Goal: Task Accomplishment & Management: Use online tool/utility

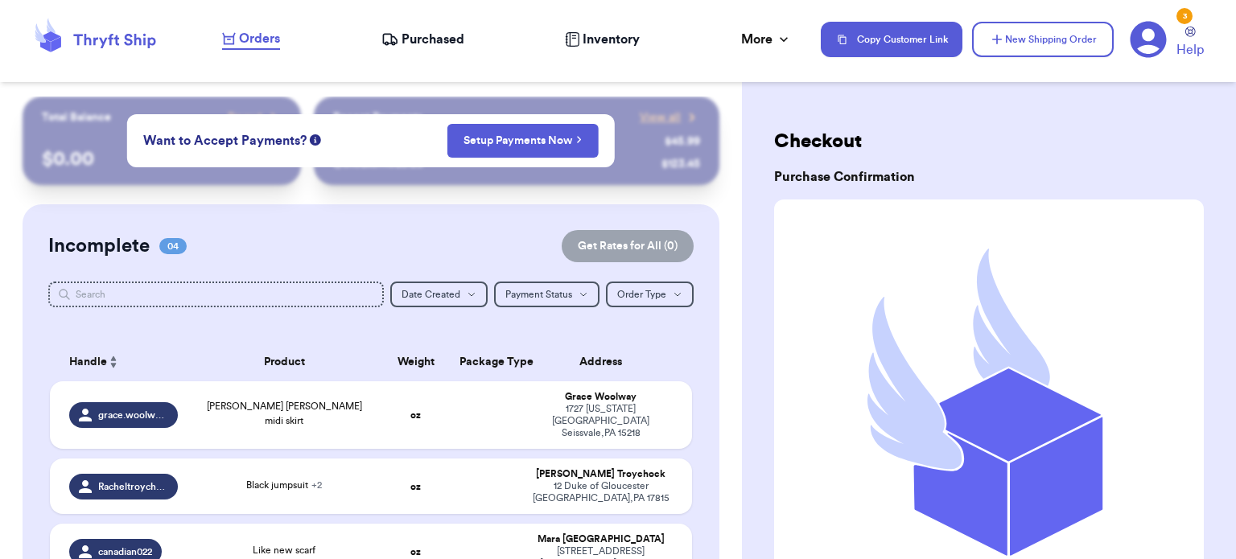
scroll to position [149, 0]
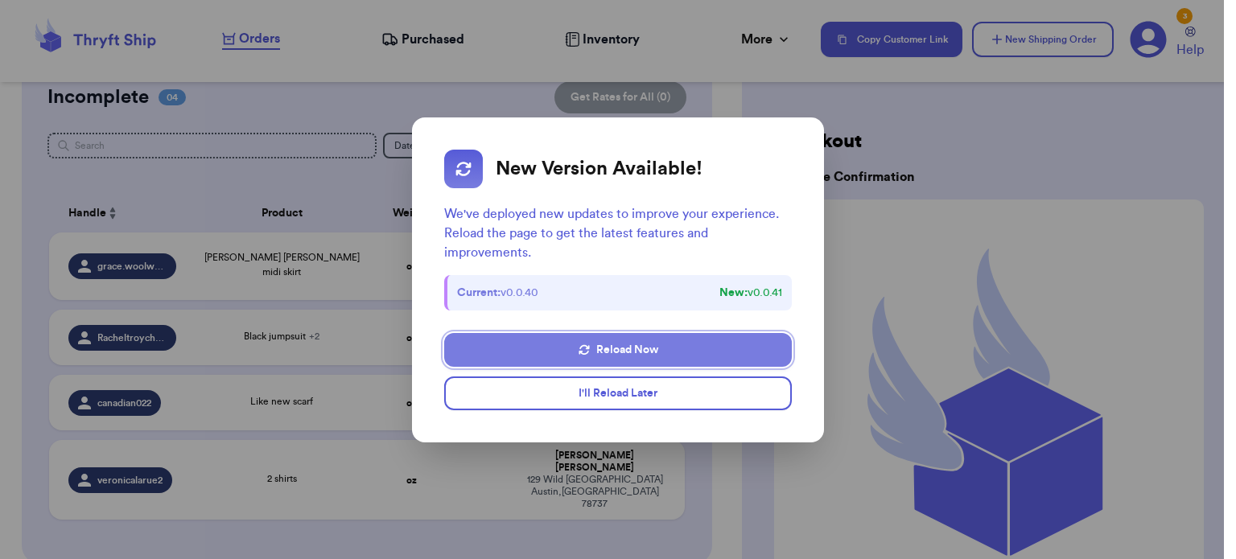
click at [662, 354] on button "Reload Now" at bounding box center [618, 350] width 348 height 34
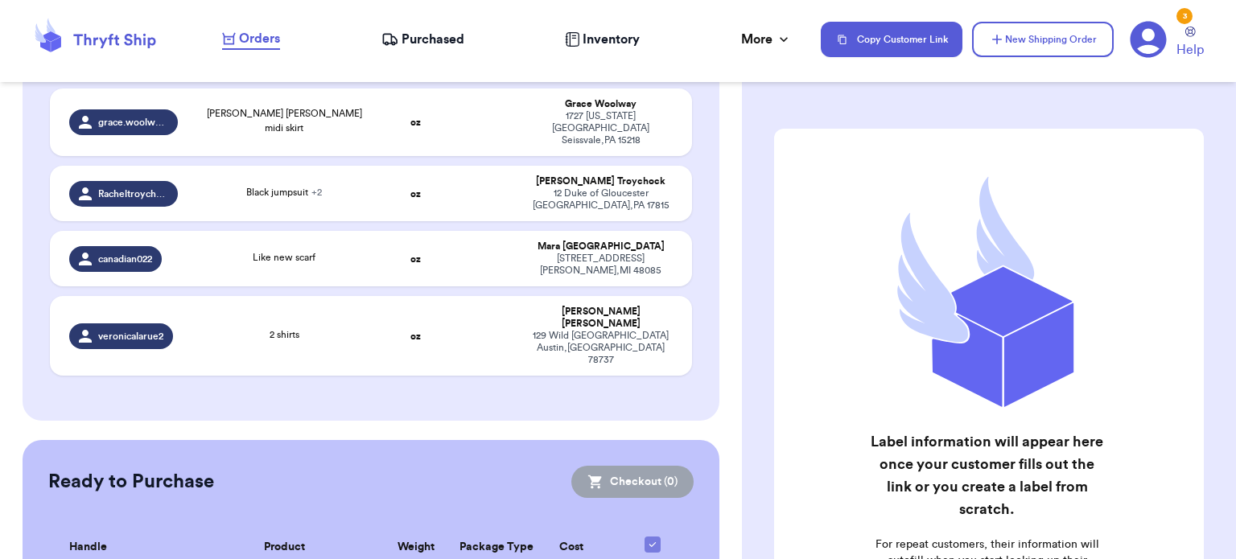
scroll to position [296, 0]
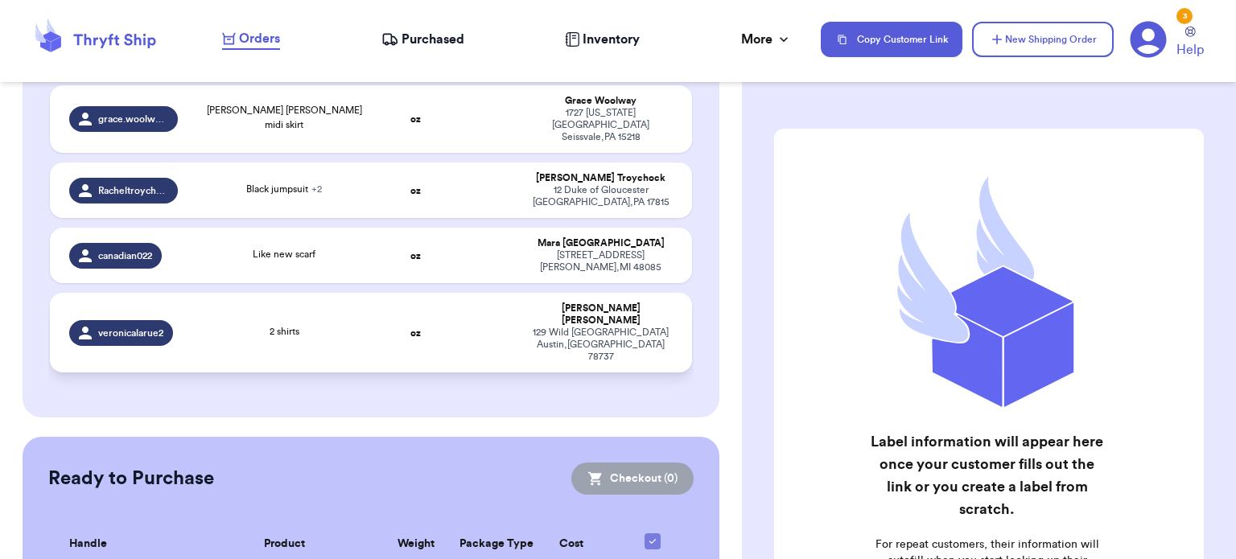
click at [454, 309] on td at bounding box center [484, 333] width 69 height 80
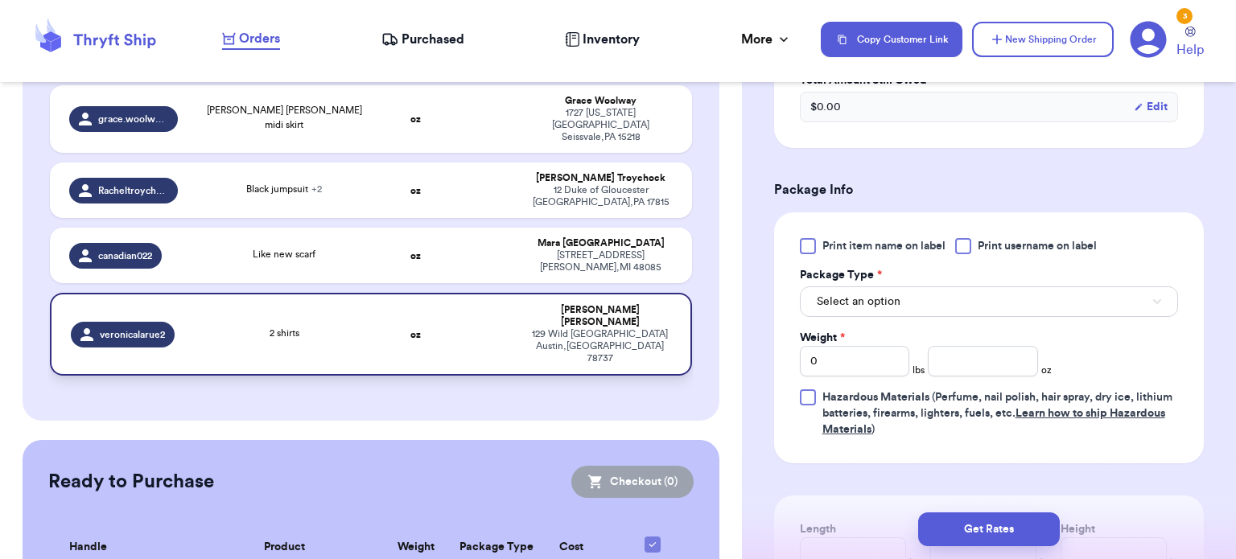
scroll to position [602, 0]
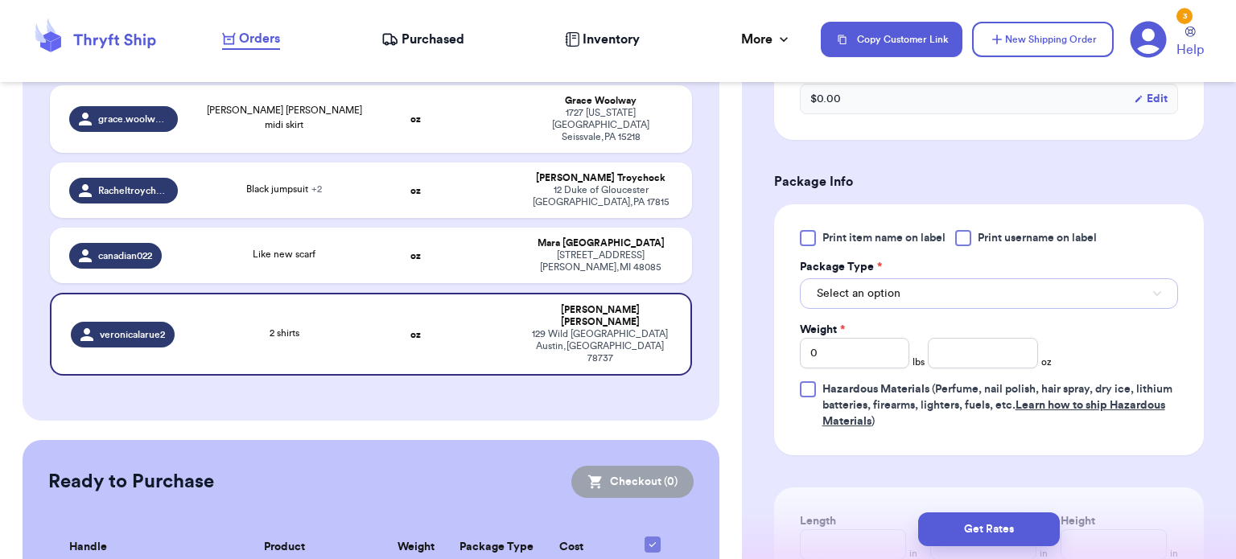
click at [1027, 307] on button "Select an option" at bounding box center [989, 293] width 378 height 31
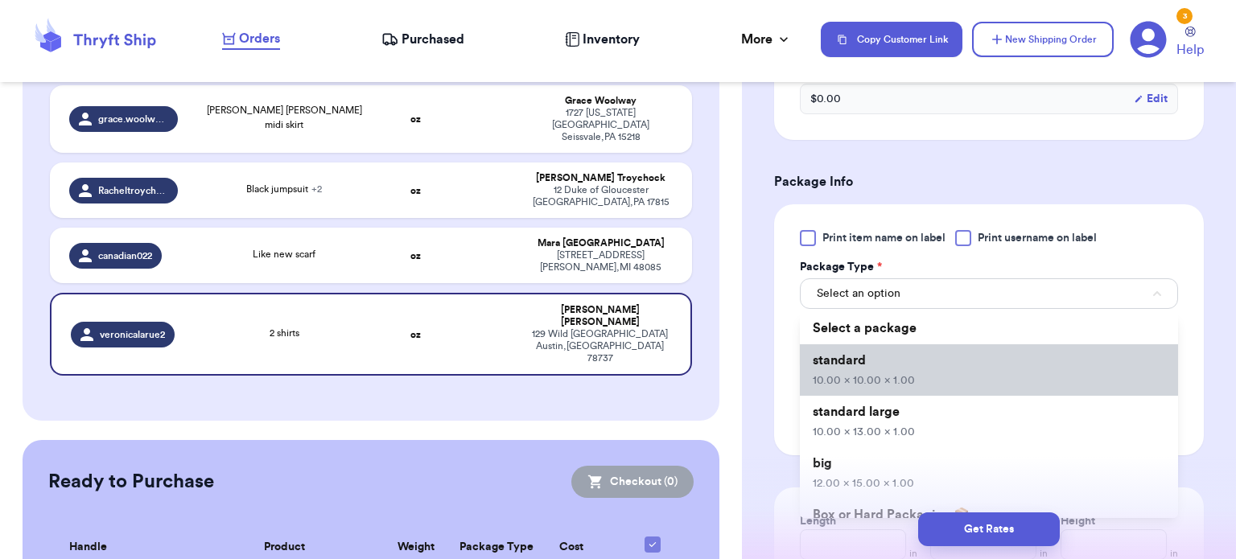
click at [1004, 376] on li "standard 10.00 x 10.00 x 1.00" at bounding box center [989, 370] width 378 height 52
type input "10"
type input "1"
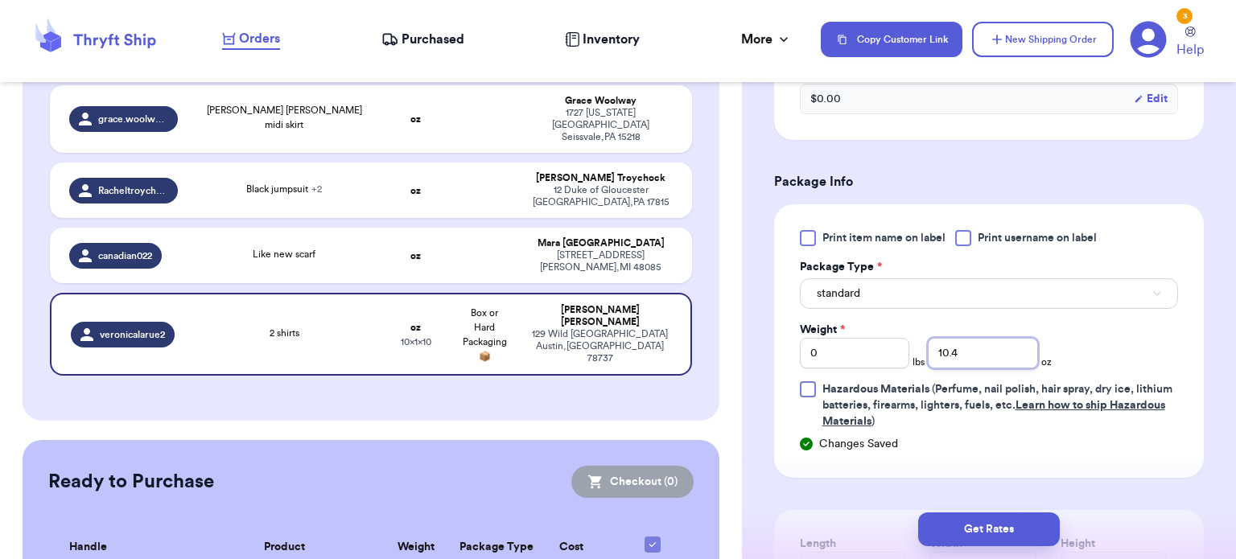
type input "10.4"
click at [981, 523] on button "Get Rates" at bounding box center [989, 530] width 142 height 34
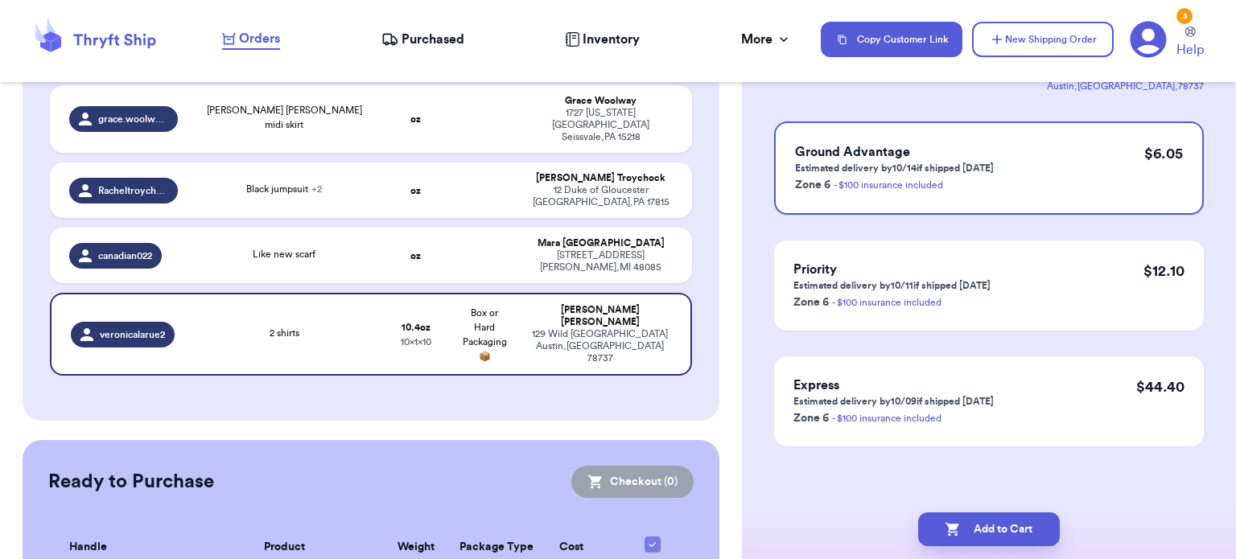
scroll to position [0, 0]
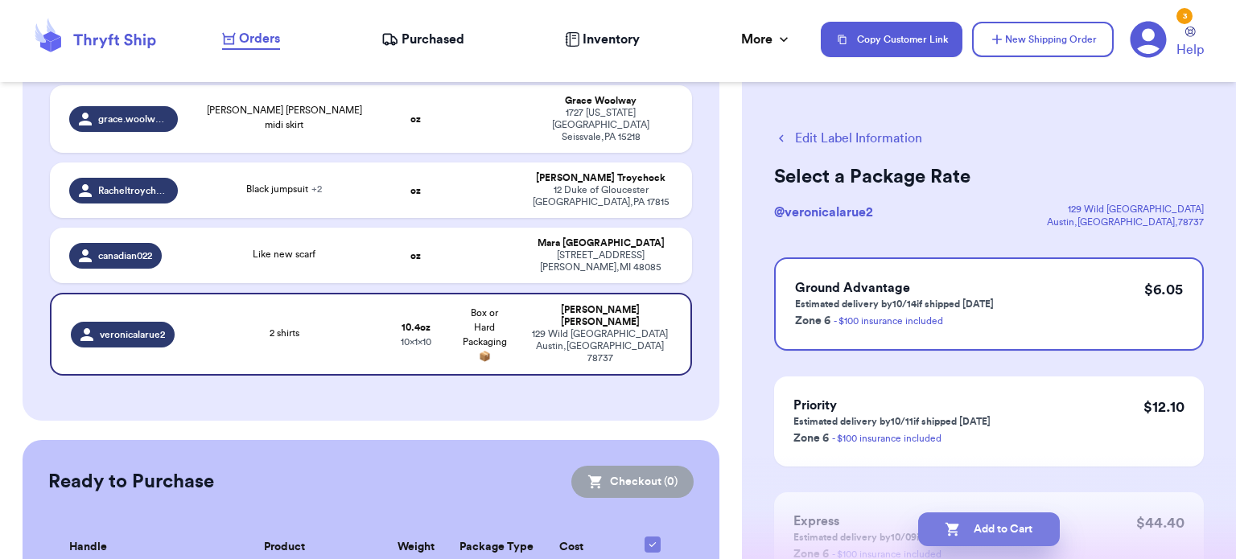
click at [984, 522] on button "Add to Cart" at bounding box center [989, 530] width 142 height 34
checkbox input "true"
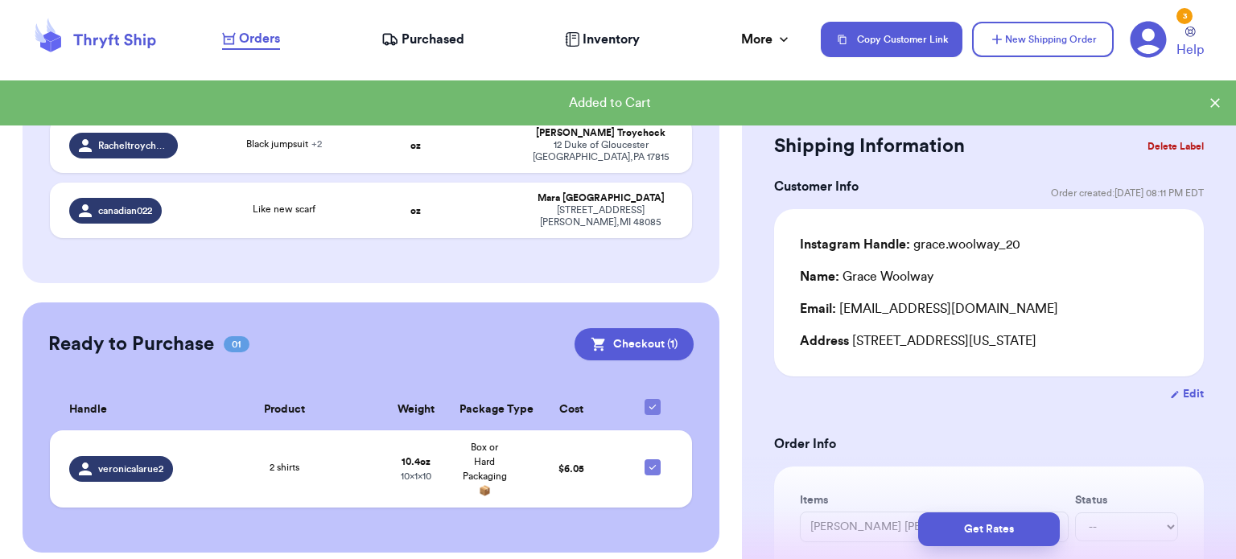
scroll to position [187, 0]
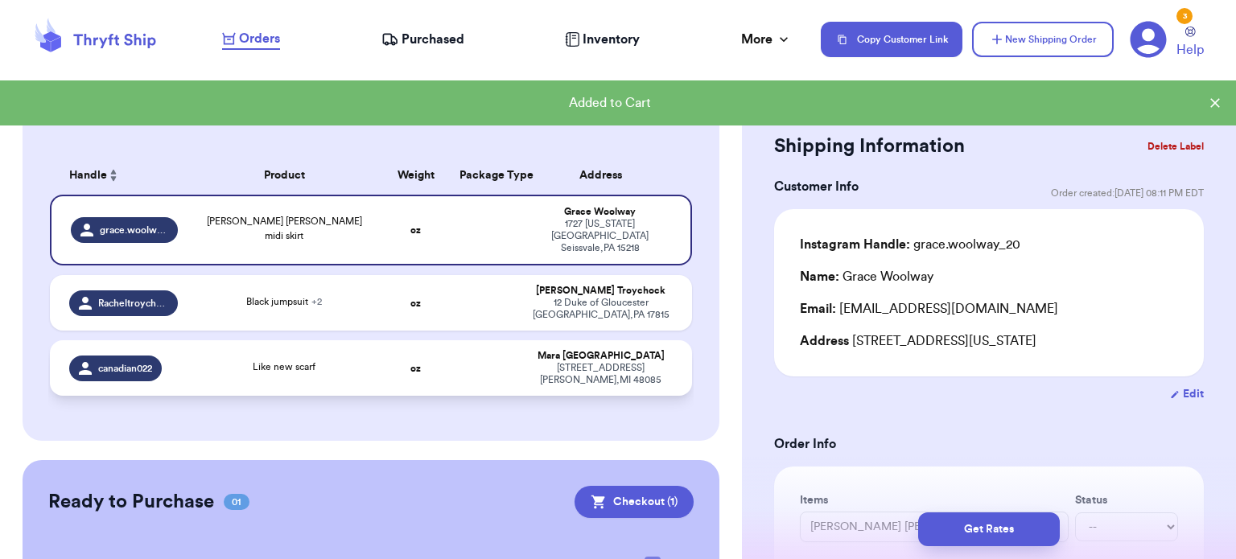
click at [454, 357] on td at bounding box center [484, 368] width 69 height 56
type input "Like new scarf"
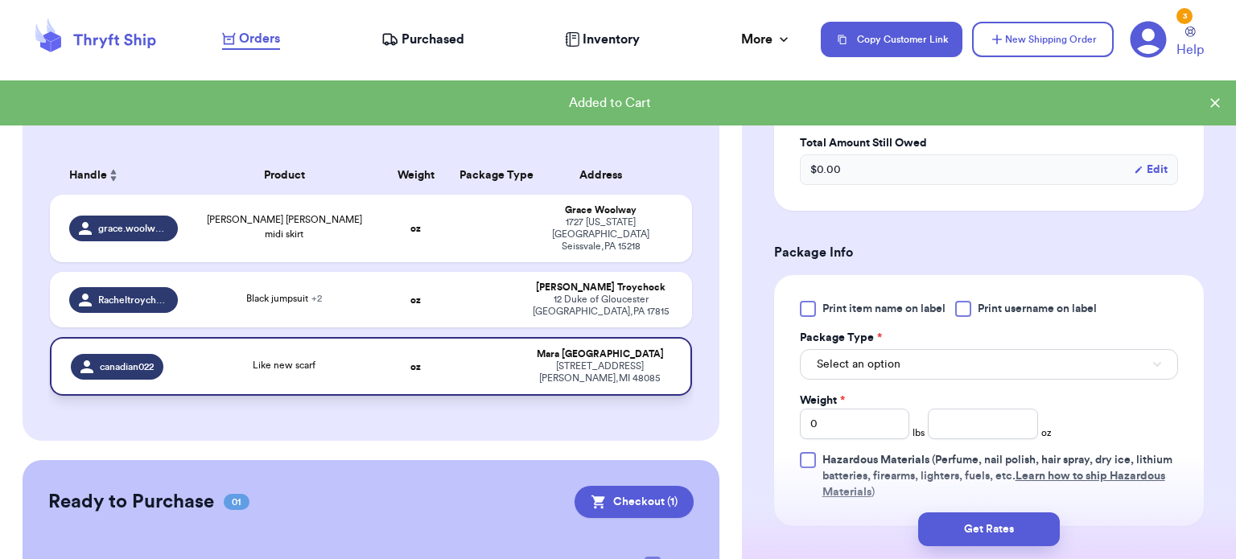
scroll to position [531, 0]
click at [896, 362] on span "Select an option" at bounding box center [859, 365] width 84 height 16
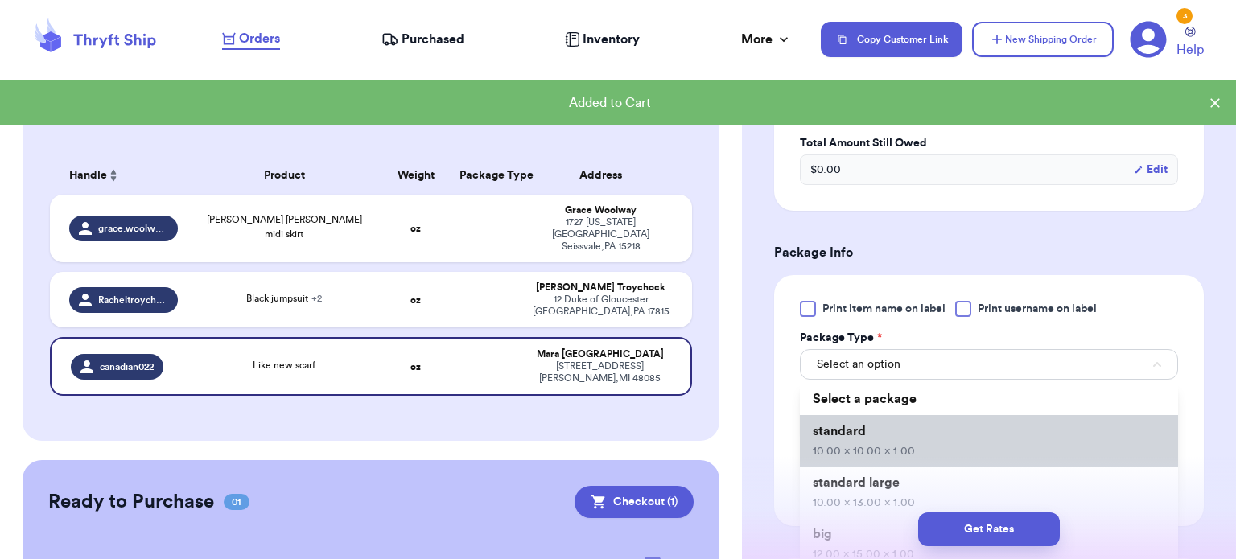
click at [875, 446] on span "10.00 x 10.00 x 1.00" at bounding box center [864, 451] width 102 height 11
type input "10"
type input "1"
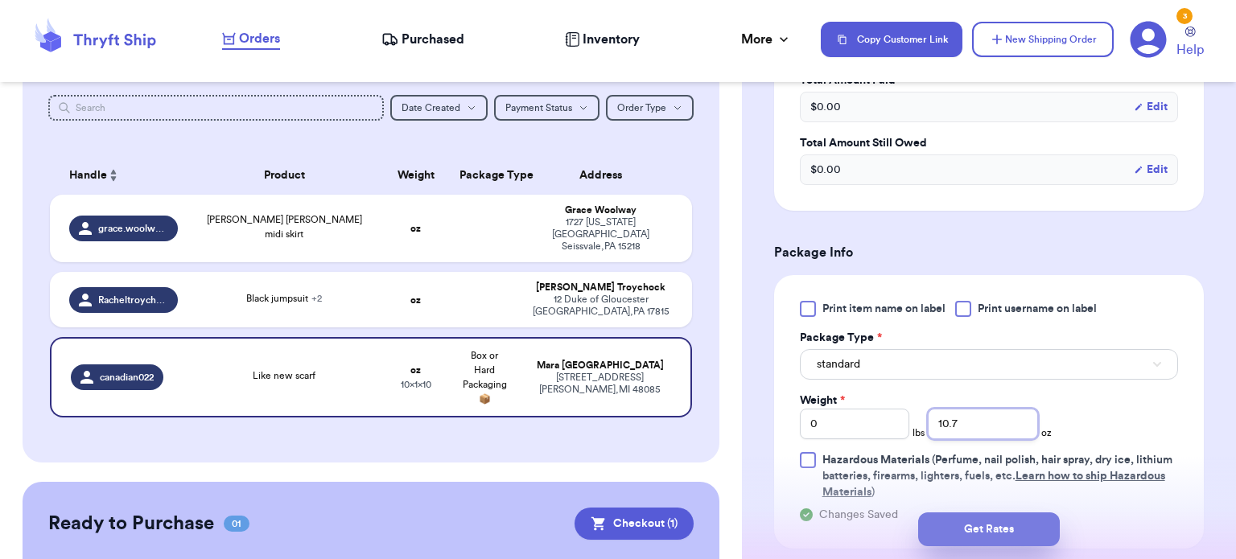
type input "10.7"
click at [979, 538] on button "Get Rates" at bounding box center [989, 530] width 142 height 34
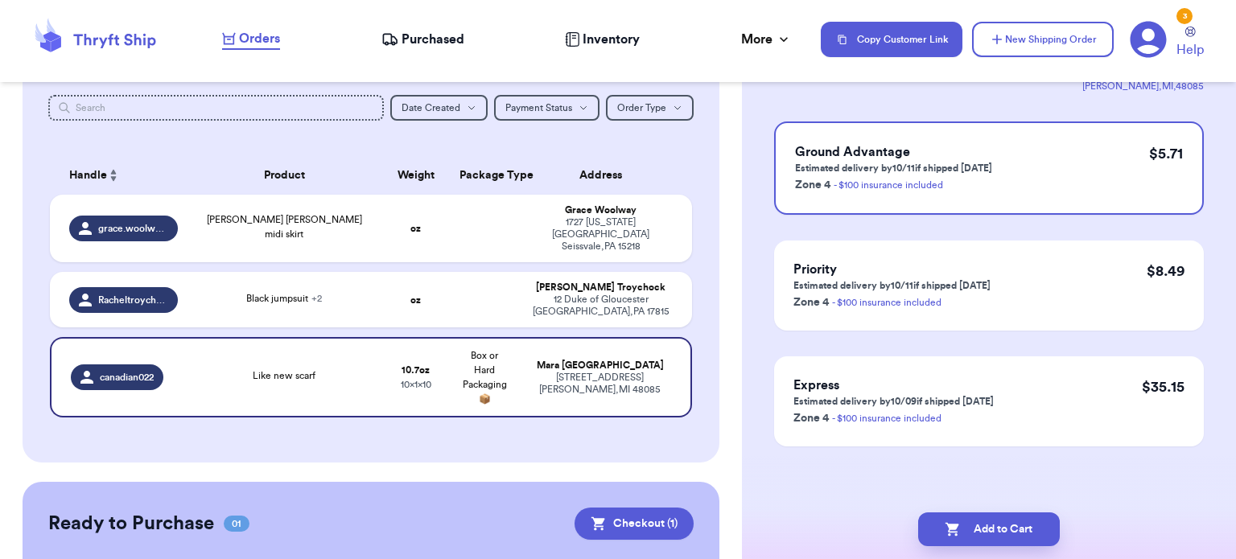
scroll to position [0, 0]
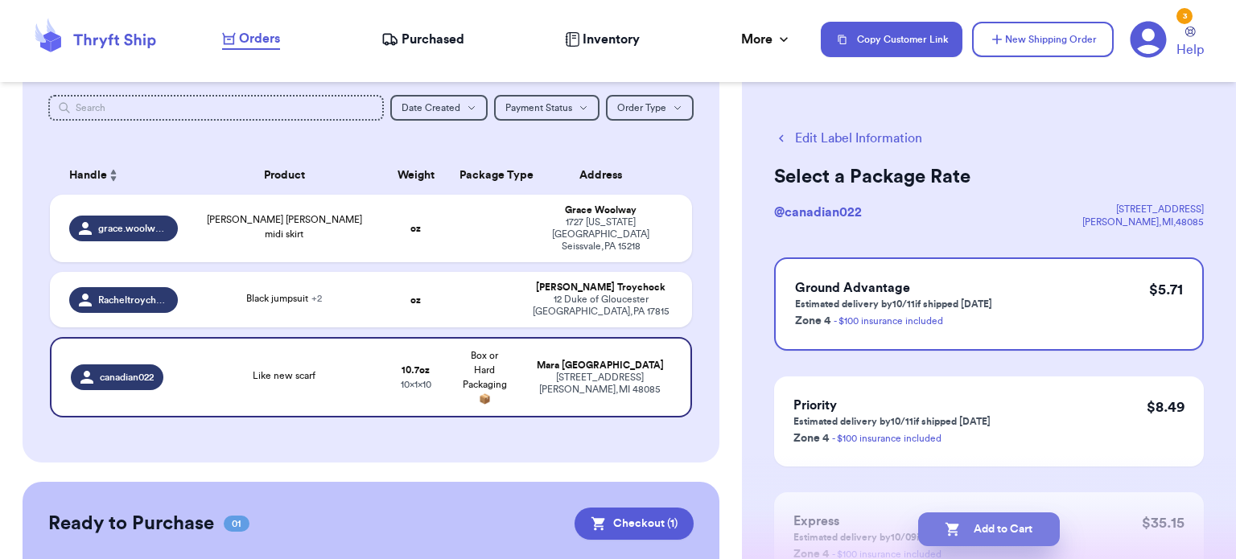
click at [985, 538] on button "Add to Cart" at bounding box center [989, 530] width 142 height 34
checkbox input "true"
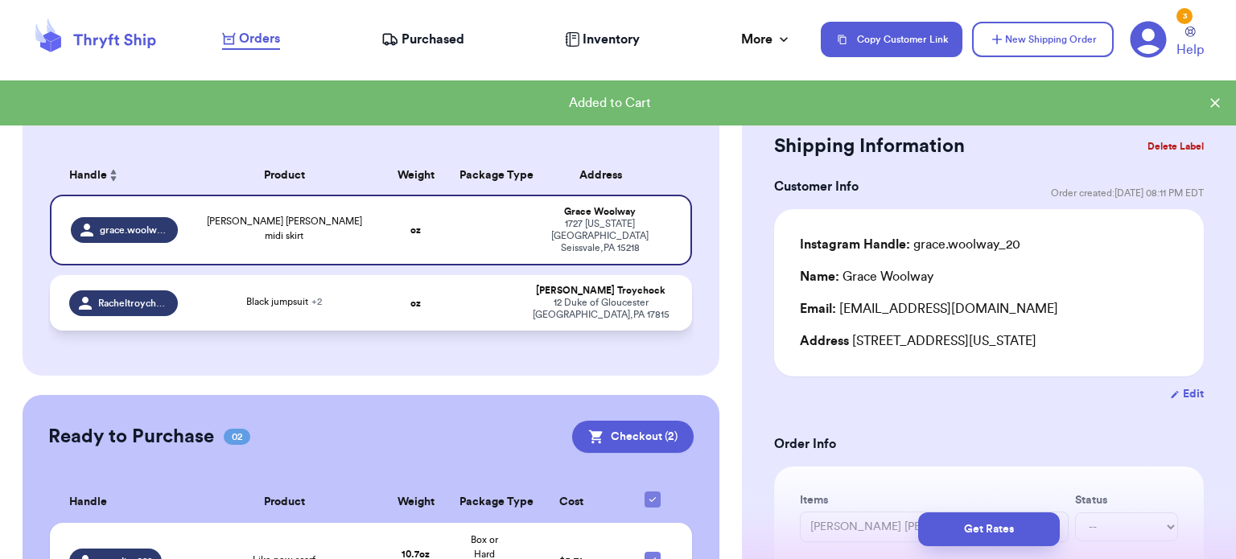
click at [410, 299] on strong "oz" at bounding box center [415, 304] width 10 height 10
type input "Black jumpsuit"
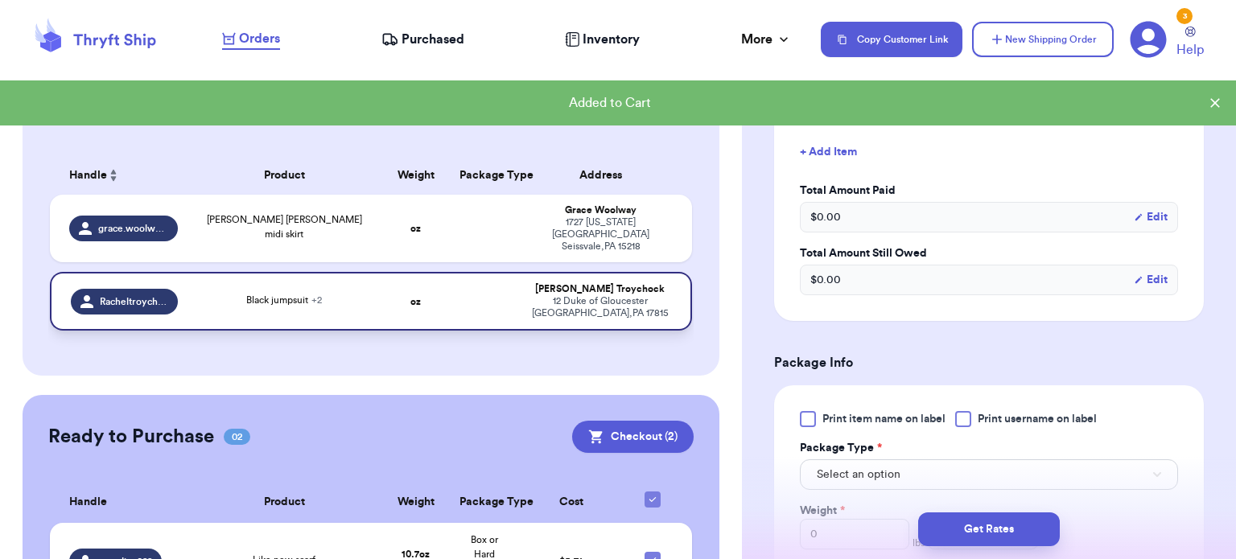
scroll to position [584, 0]
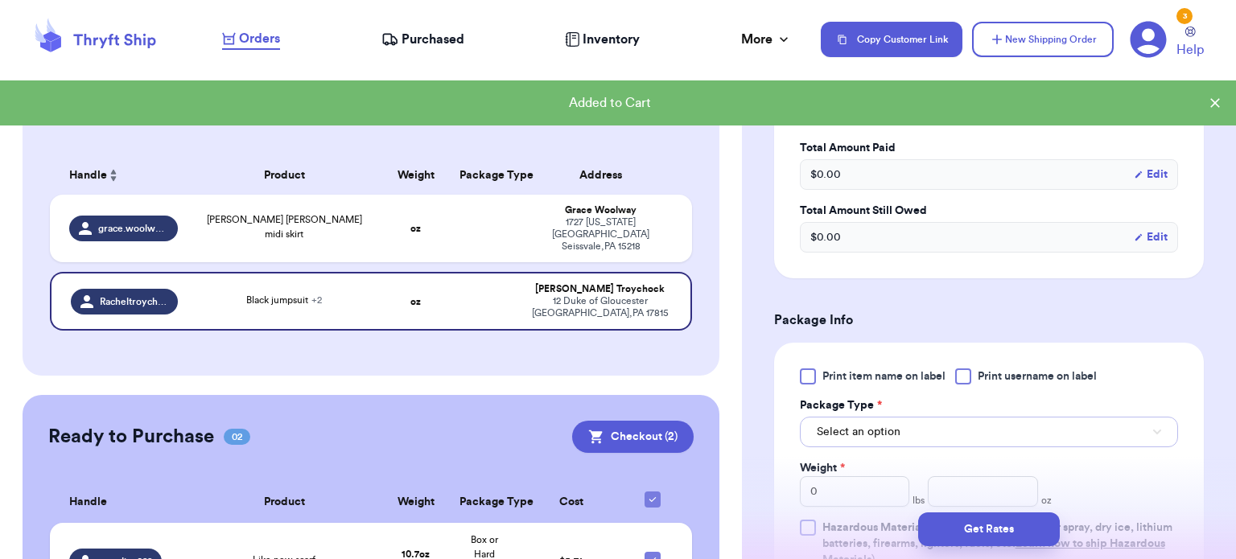
click at [934, 417] on button "Select an option" at bounding box center [989, 432] width 378 height 31
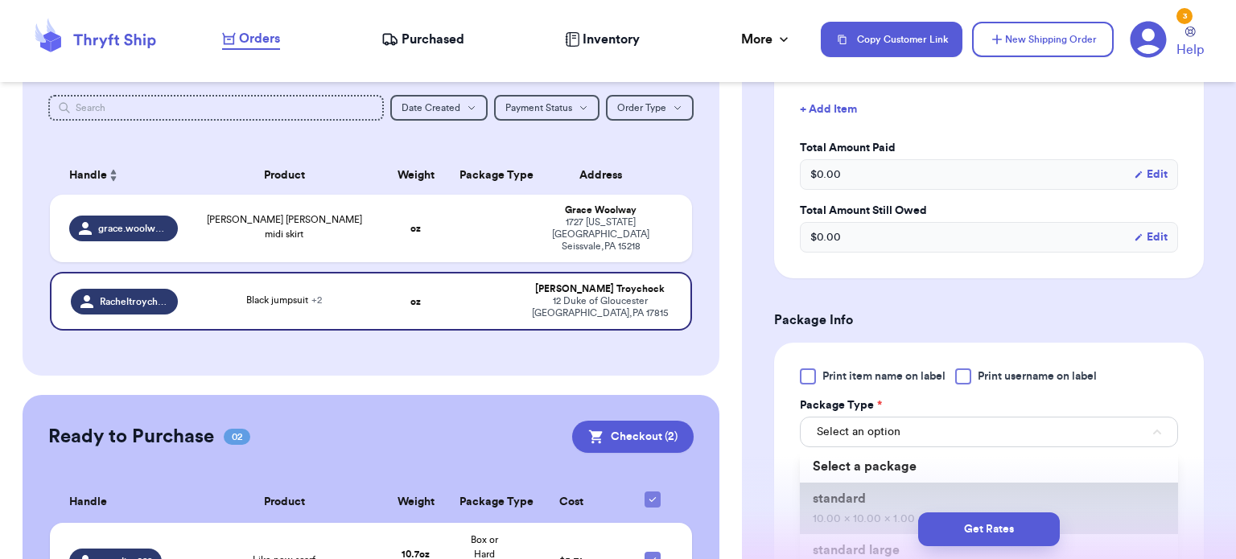
click at [902, 513] on span "10.00 x 10.00 x 1.00" at bounding box center [864, 518] width 102 height 11
type input "10"
type input "1"
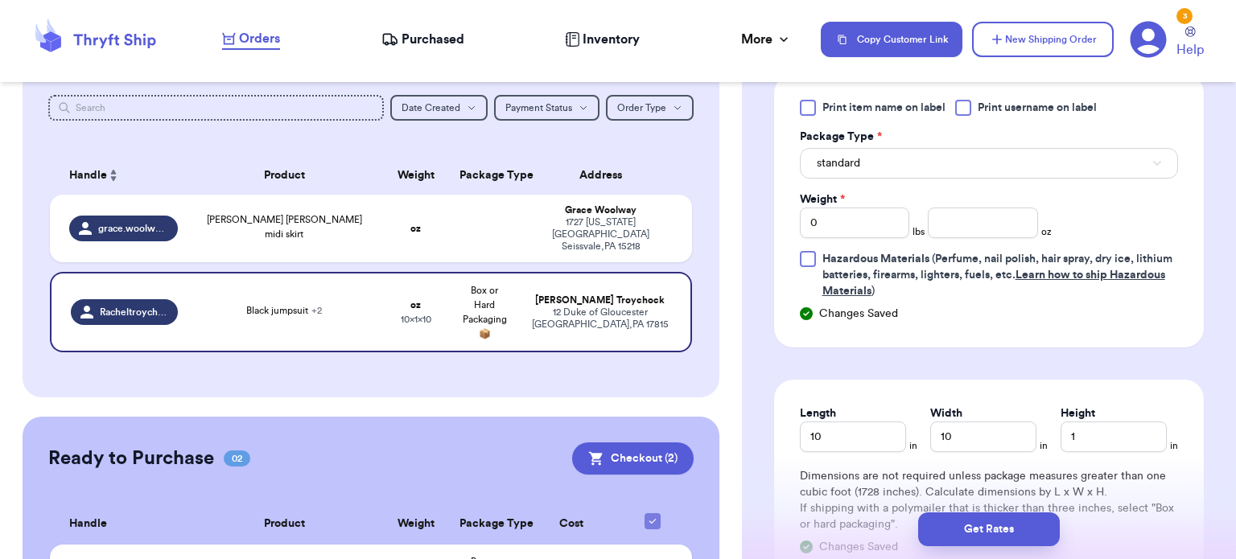
scroll to position [867, 0]
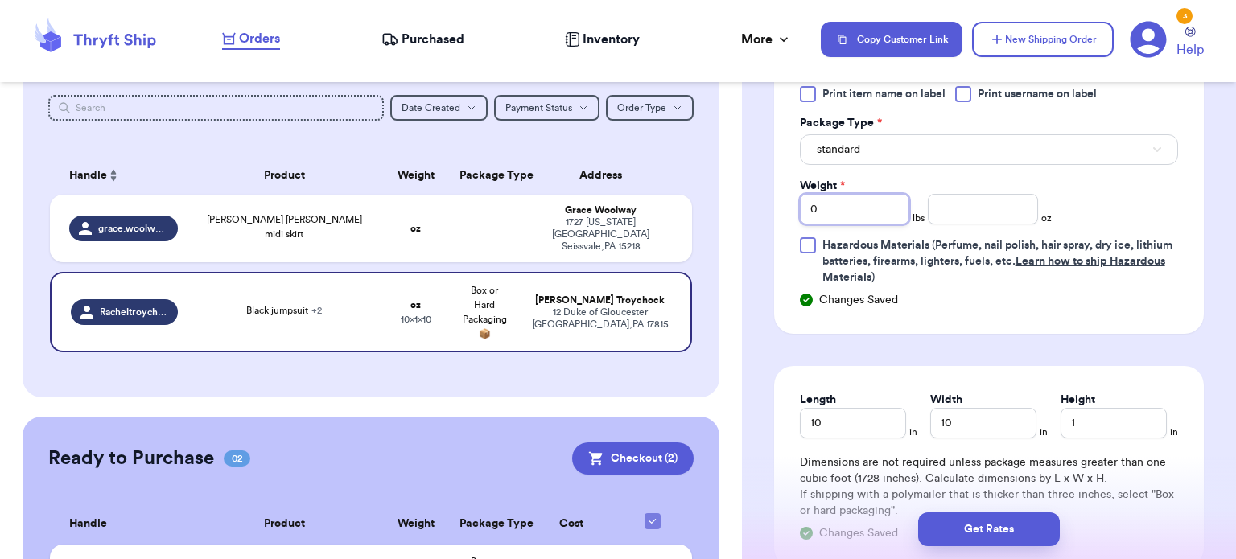
click at [853, 194] on input "0" at bounding box center [855, 209] width 110 height 31
type input "1"
type input "11.4"
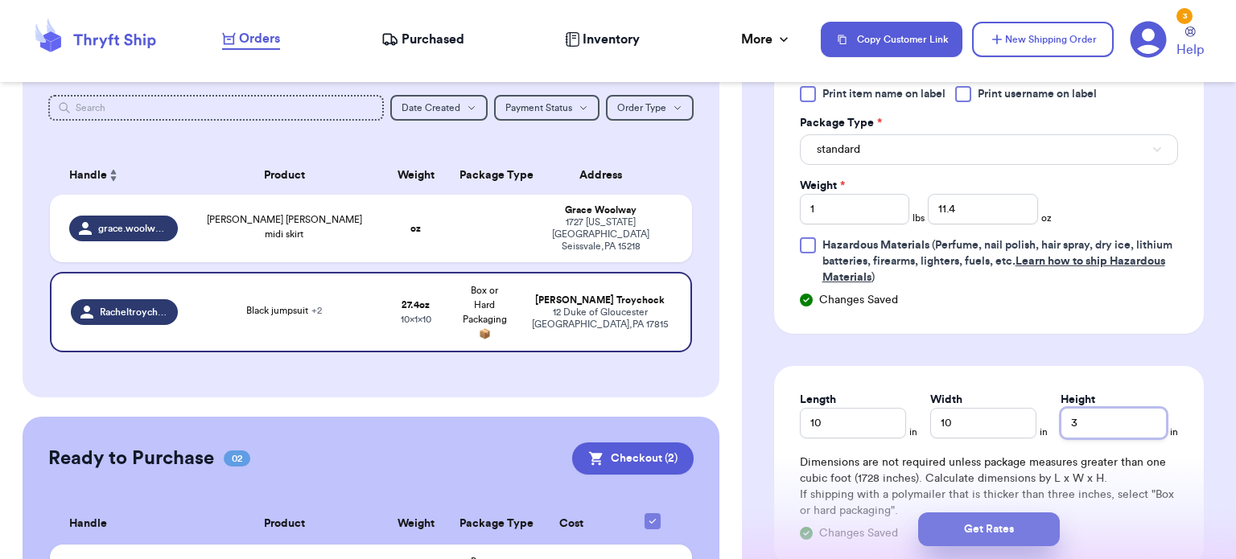
type input "3"
click at [1000, 543] on button "Get Rates" at bounding box center [989, 530] width 142 height 34
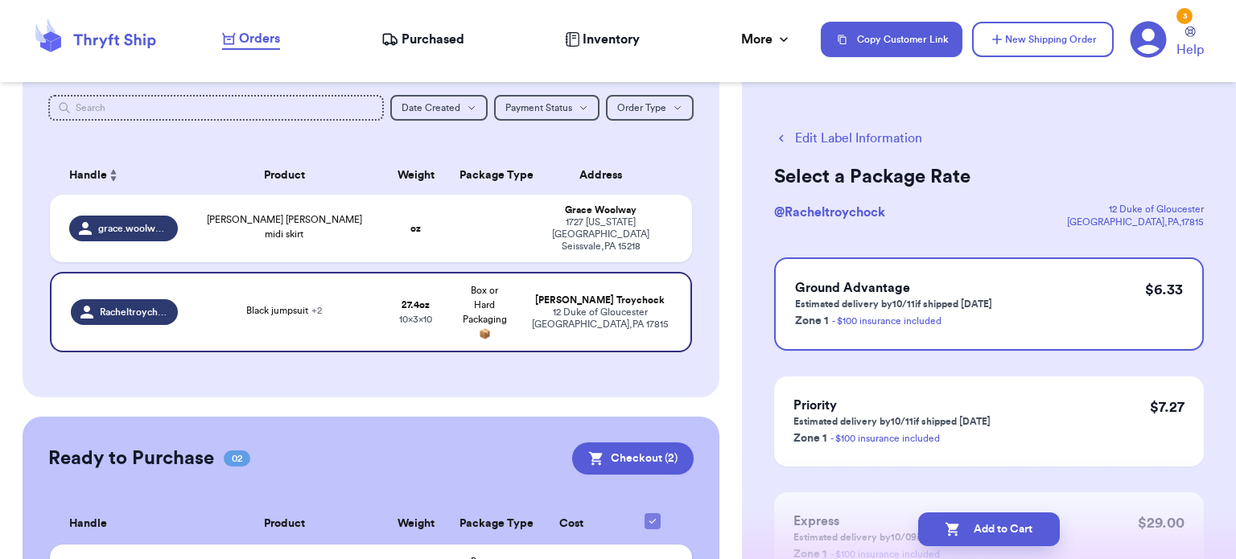
click at [992, 542] on button "Add to Cart" at bounding box center [989, 530] width 142 height 34
checkbox input "true"
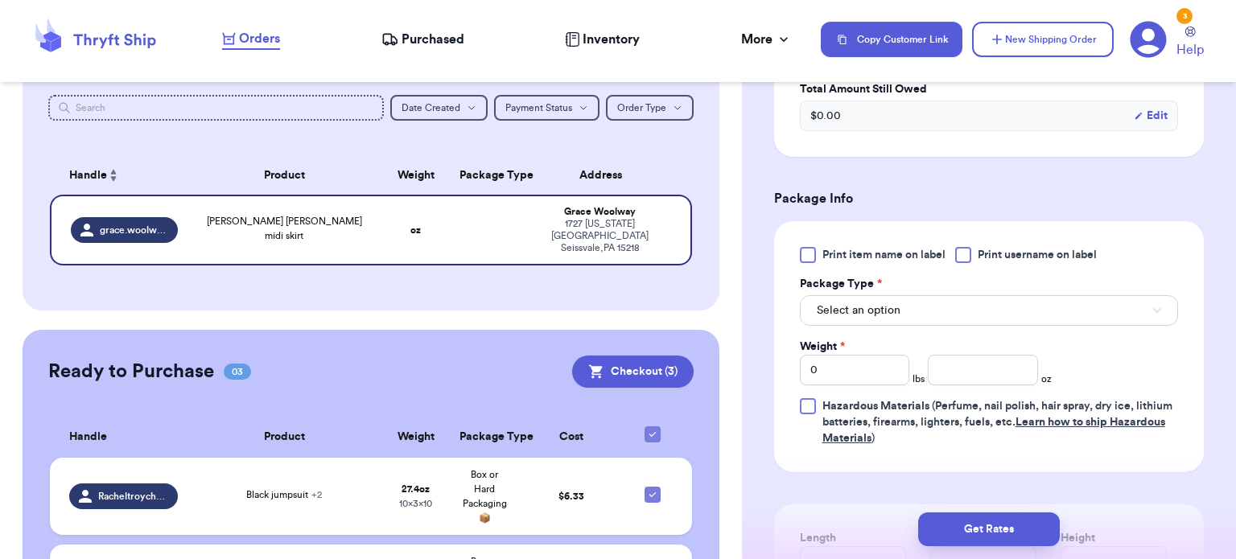
scroll to position [597, 0]
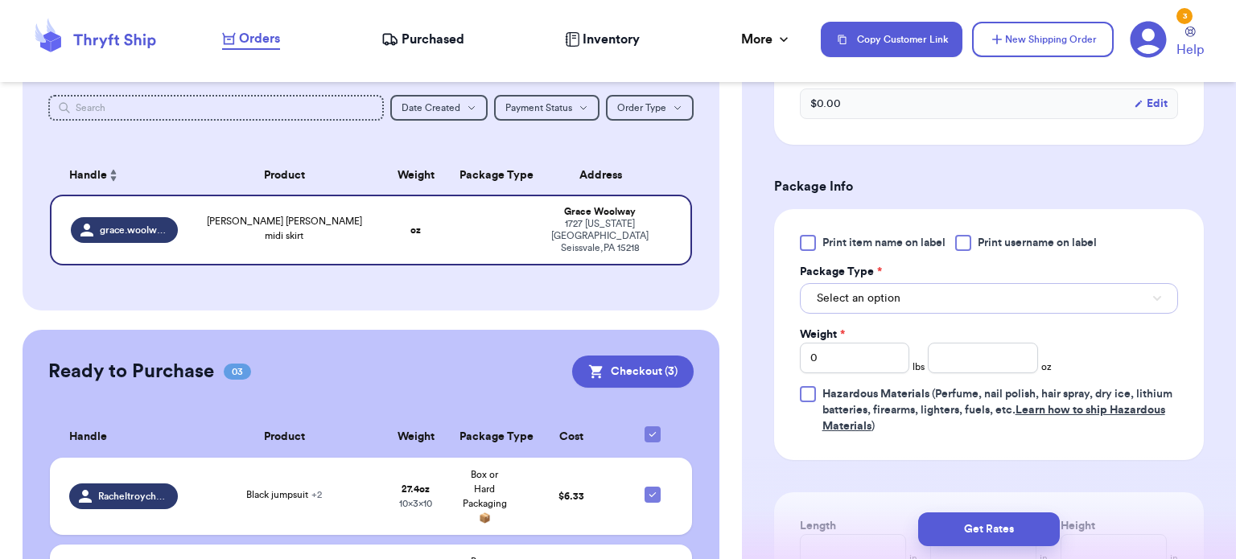
click at [937, 305] on button "Select an option" at bounding box center [989, 298] width 378 height 31
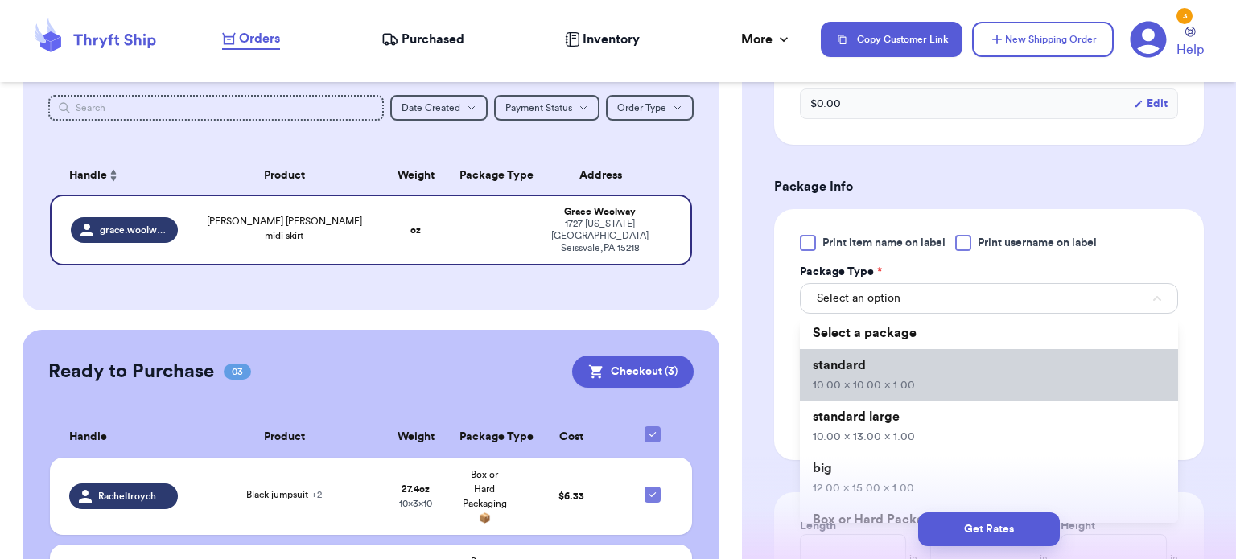
click at [909, 383] on span "10.00 x 10.00 x 1.00" at bounding box center [864, 385] width 102 height 11
type input "10"
type input "1"
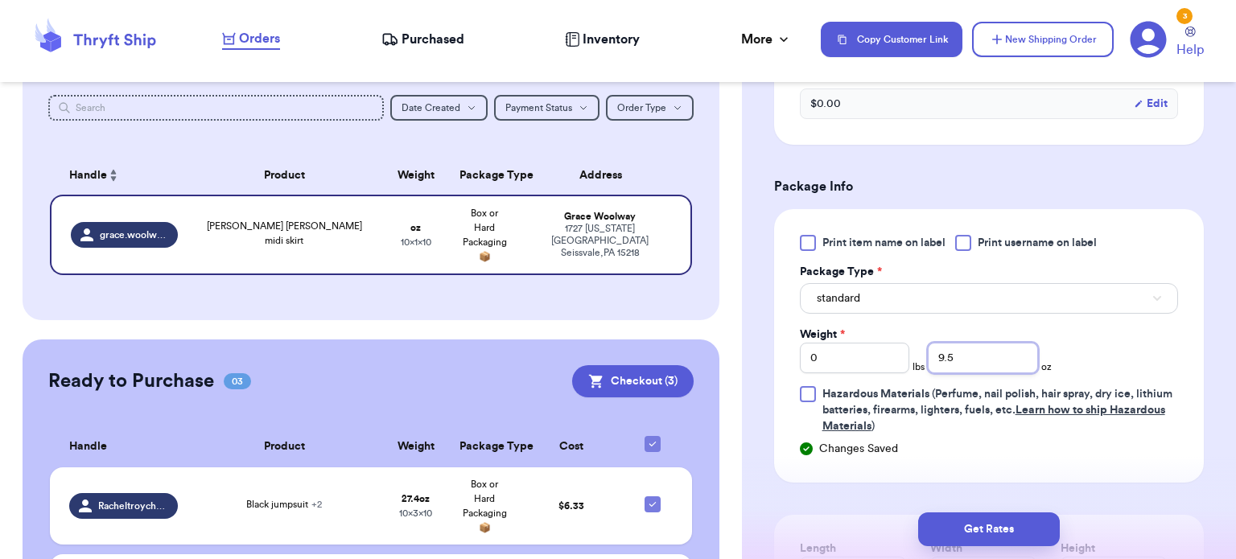
type input "9.5"
click at [988, 542] on button "Get Rates" at bounding box center [989, 530] width 142 height 34
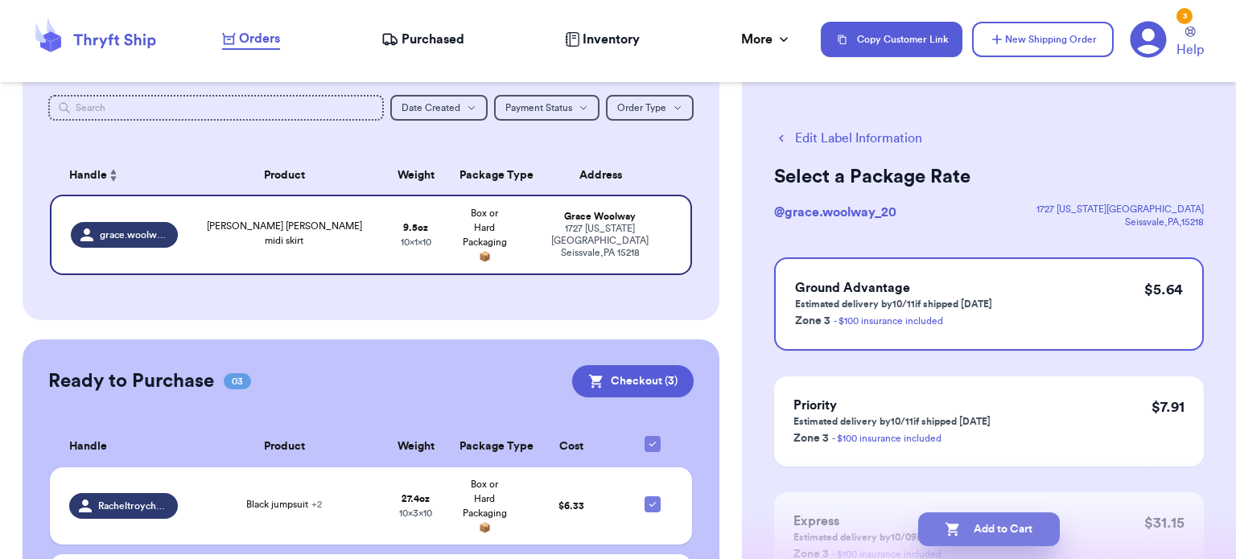
click at [997, 543] on button "Add to Cart" at bounding box center [989, 530] width 142 height 34
checkbox input "true"
